Goal: Navigation & Orientation: Find specific page/section

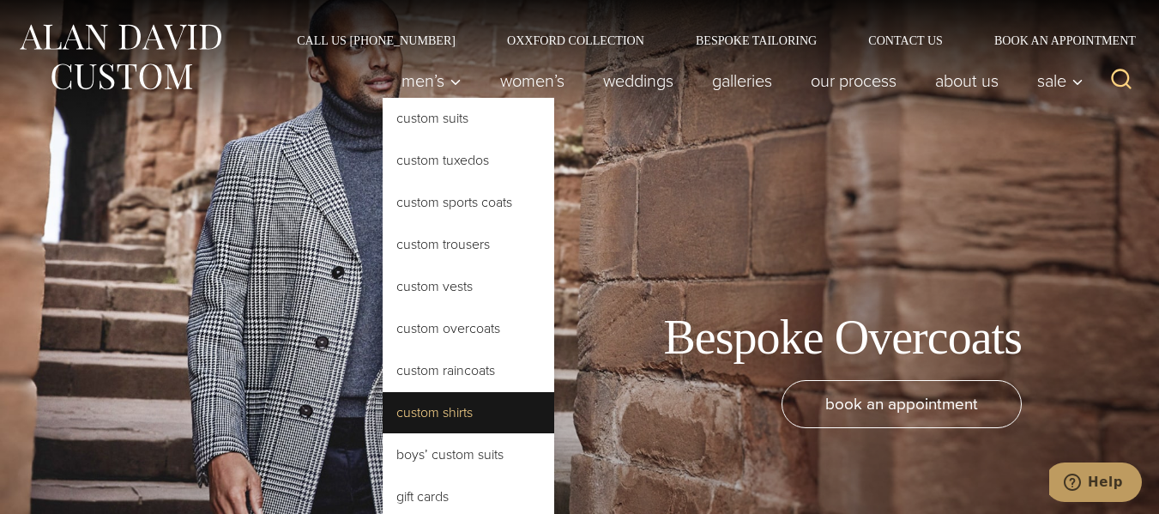
click at [456, 421] on link "Custom Shirts" at bounding box center [469, 412] width 172 height 41
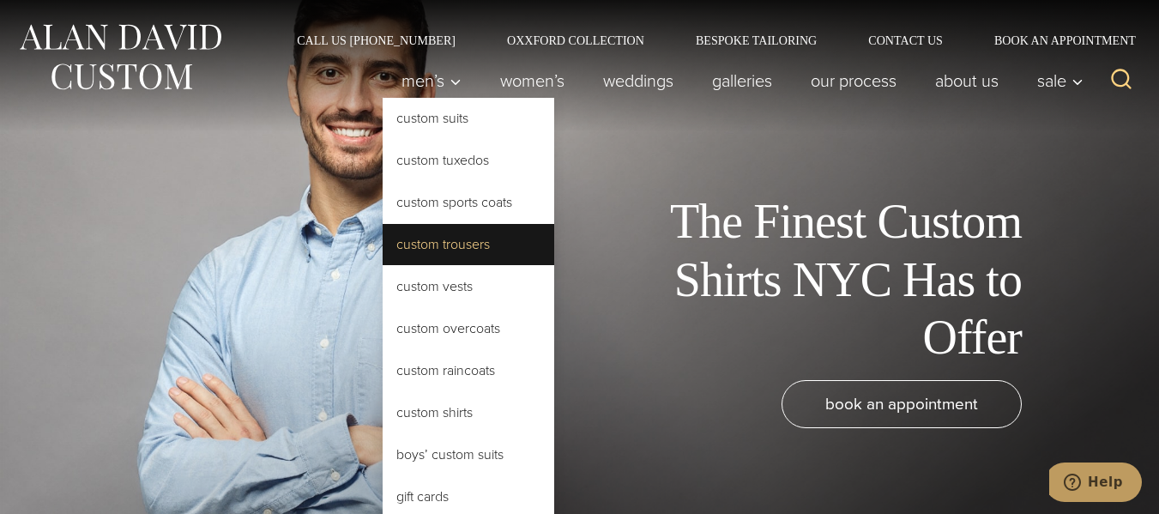
click at [418, 255] on link "Custom Trousers" at bounding box center [469, 244] width 172 height 41
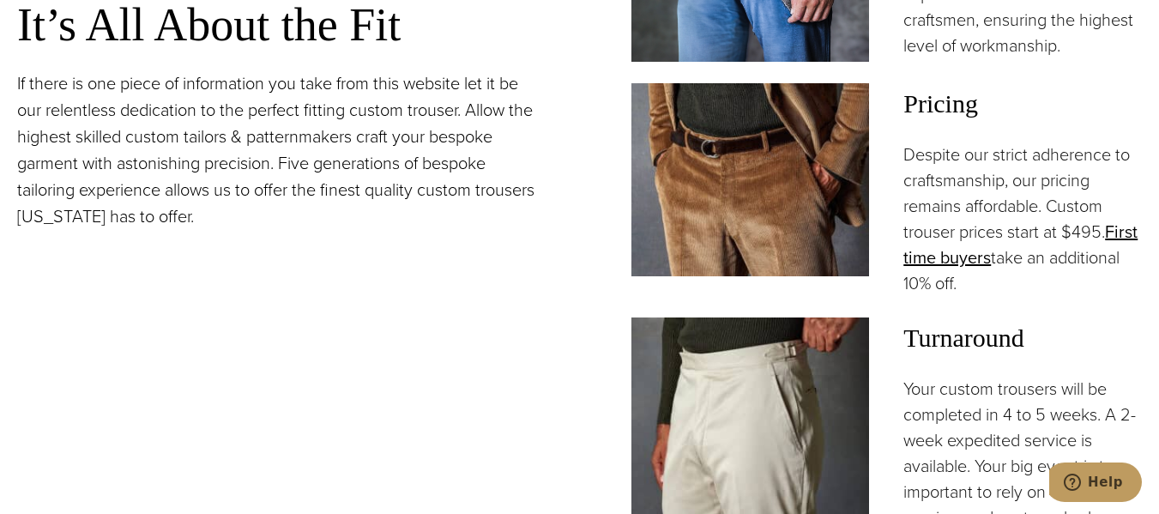
scroll to position [1372, 0]
